Goal: Information Seeking & Learning: Learn about a topic

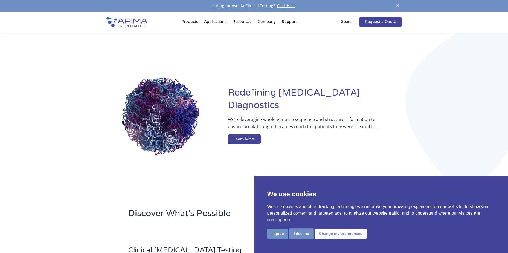
click at [296, 233] on button "I decline" at bounding box center [302, 234] width 24 height 10
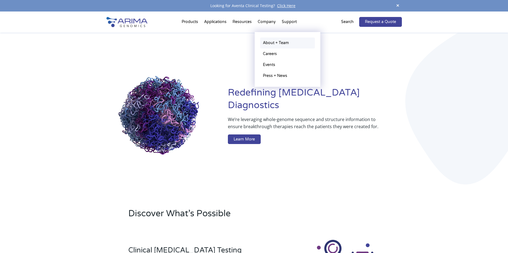
click at [271, 39] on link "About + Team" at bounding box center [287, 42] width 55 height 11
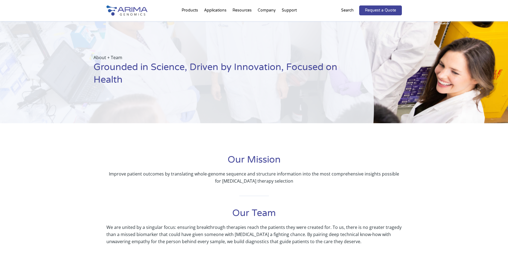
click at [247, 161] on h1 "Our Mission" at bounding box center [254, 162] width 296 height 17
click at [245, 159] on h1 "Our Mission" at bounding box center [254, 162] width 296 height 17
drag, startPoint x: 283, startPoint y: 159, endPoint x: 279, endPoint y: 159, distance: 3.8
click at [279, 159] on h1 "Our Mission" at bounding box center [254, 162] width 296 height 17
drag, startPoint x: 230, startPoint y: 159, endPoint x: 311, endPoint y: 161, distance: 81.3
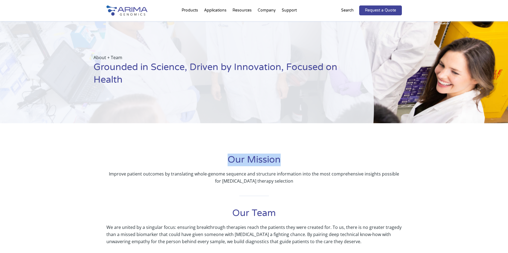
click at [311, 161] on h1 "Our Mission" at bounding box center [254, 162] width 296 height 17
click at [265, 211] on h1 "Our Team" at bounding box center [254, 215] width 296 height 17
